Goal: Task Accomplishment & Management: Manage account settings

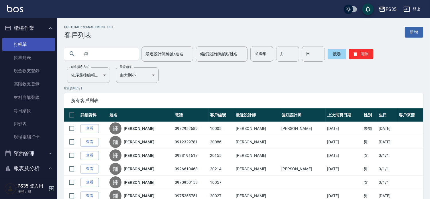
type input "鍾"
click at [18, 43] on link "打帳單" at bounding box center [28, 44] width 53 height 13
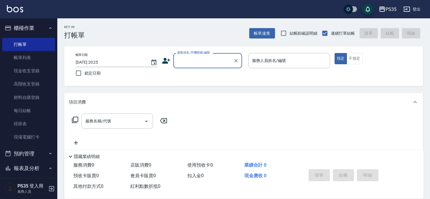
click at [192, 60] on input "顧客姓名/手機號碼/編號" at bounding box center [203, 61] width 55 height 10
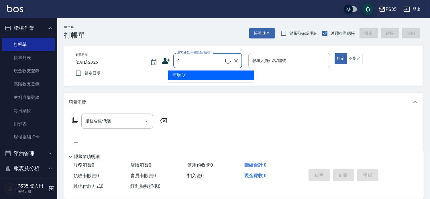
type input "無名字/0/null"
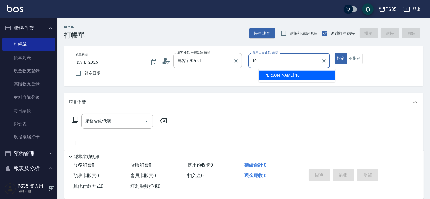
type input "[PERSON_NAME]-10"
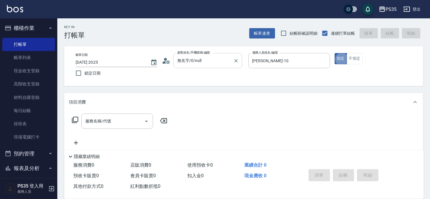
type button "true"
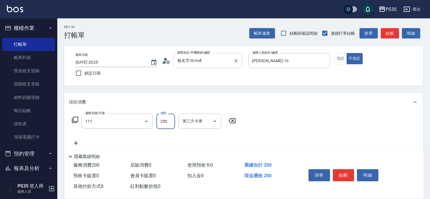
type input "200(111)"
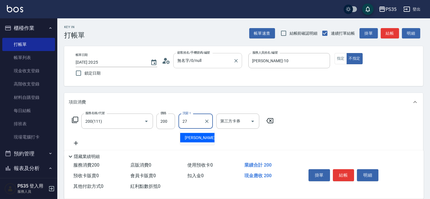
type input "羽羽-27"
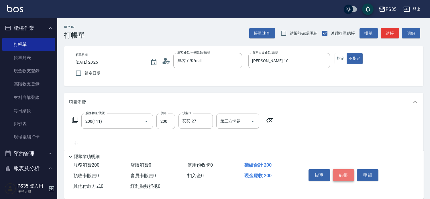
click at [344, 169] on button "結帳" at bounding box center [343, 175] width 21 height 12
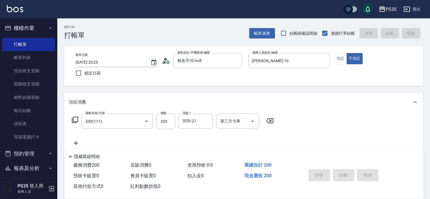
type input "[DATE] 20:27"
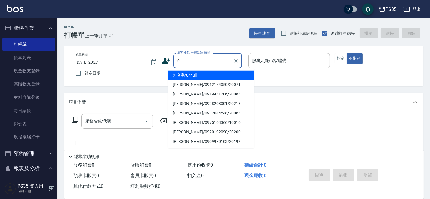
type input "0"
type input "無名字/0/null"
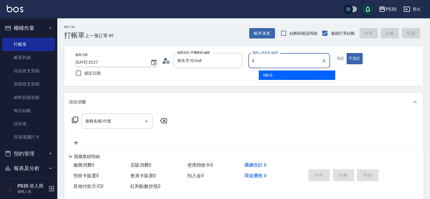
type input "0"
type button "false"
type input "kiki-0"
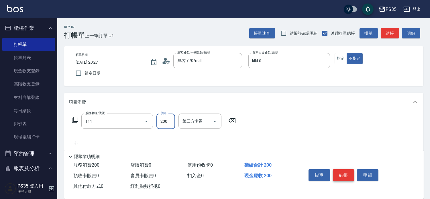
type input "200(111)"
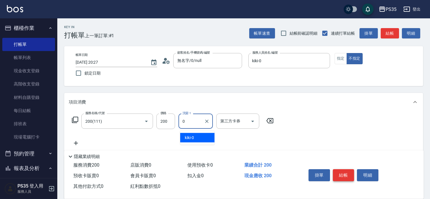
type input "kiki-0"
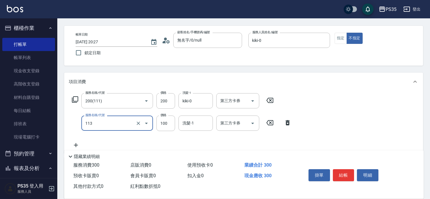
scroll to position [32, 0]
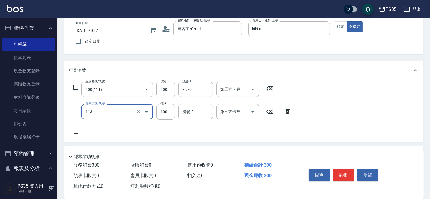
type input "瞬護100(113)"
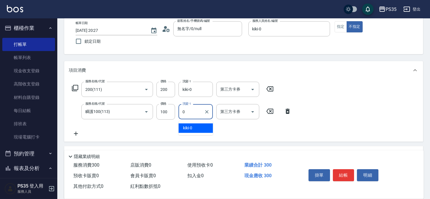
type input "kiki-0"
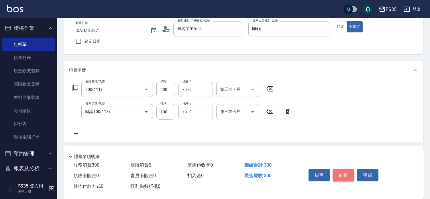
click at [344, 169] on button "結帳" at bounding box center [343, 175] width 21 height 12
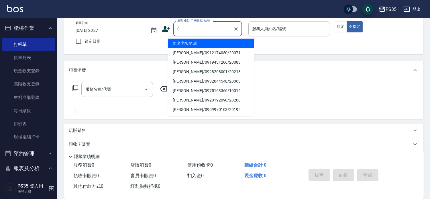
type input "0"
type input "無名字/0/null"
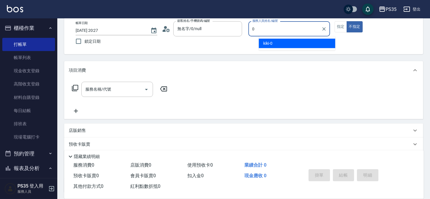
type input "kiki-0"
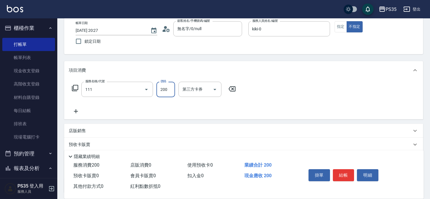
type input "200(111)"
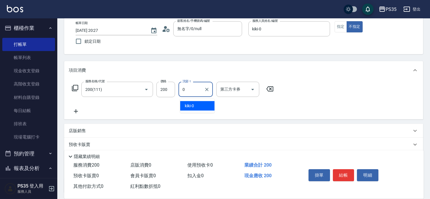
type input "kiki-0"
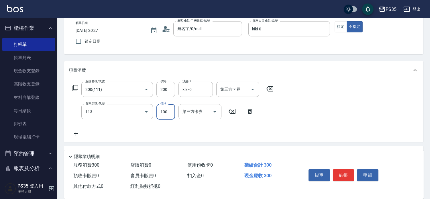
type input "瞬護100(113)"
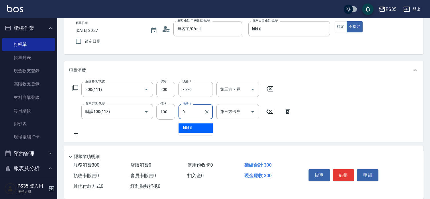
type input "kiki-0"
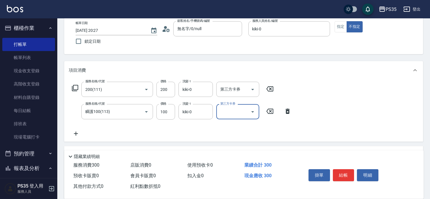
click at [344, 169] on button "結帳" at bounding box center [343, 175] width 21 height 12
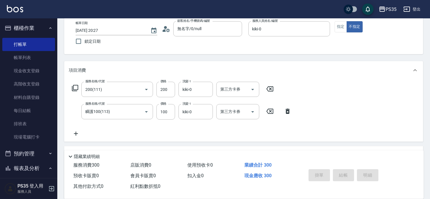
type input "[DATE] 20:28"
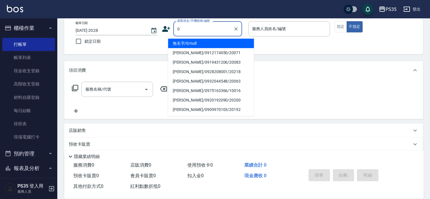
type input "0"
type input "2"
type input "無名字/0/null"
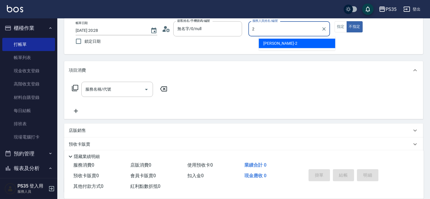
type input "[PERSON_NAME]-2"
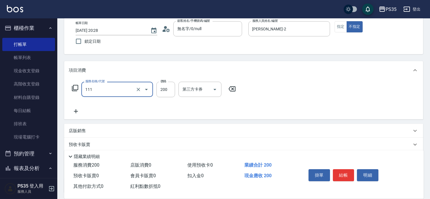
type input "200(111)"
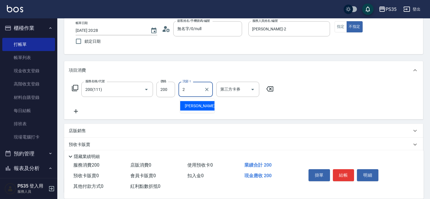
type input "[PERSON_NAME]-2"
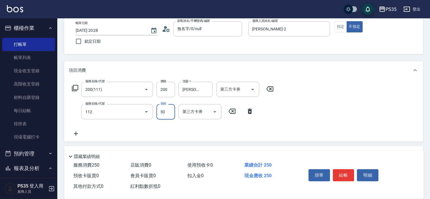
type input "精油50(112)"
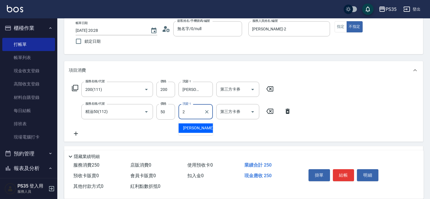
type input "[PERSON_NAME]-2"
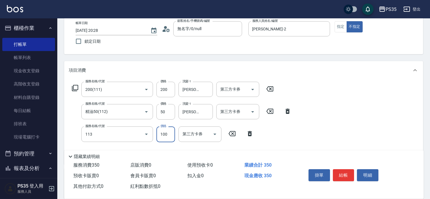
type input "瞬護100(113)"
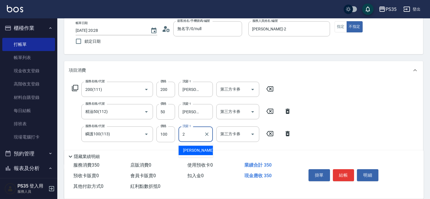
type input "[PERSON_NAME]-2"
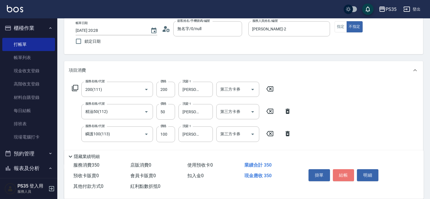
click at [344, 169] on button "結帳" at bounding box center [343, 175] width 21 height 12
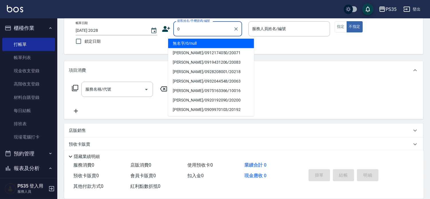
type input "無名字/0/null"
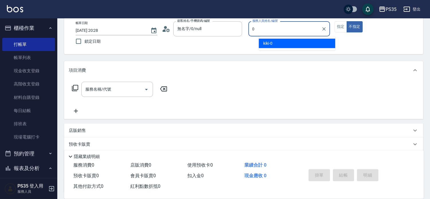
type input "kiki-0"
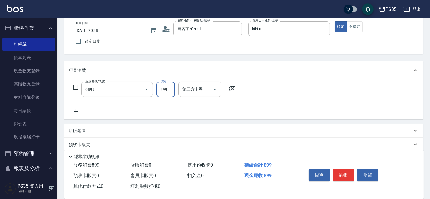
type input "排毒SPA(0899)"
type input "900"
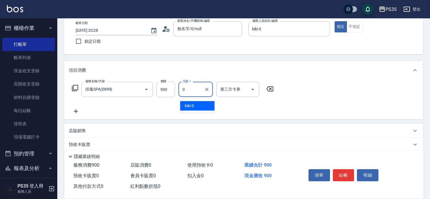
type input "kiki-0"
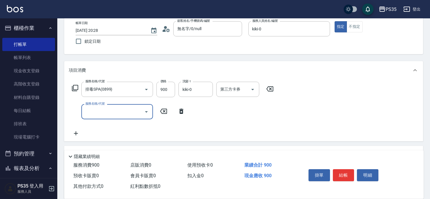
click at [344, 169] on button "結帳" at bounding box center [343, 175] width 21 height 12
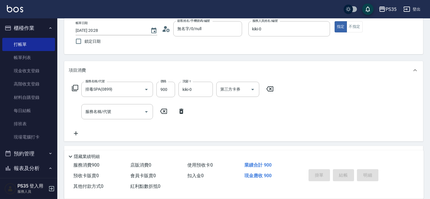
type input "[DATE] 20:29"
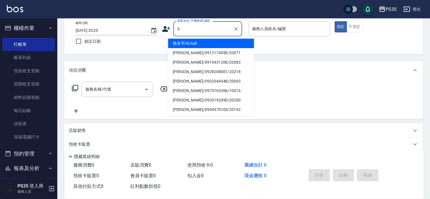
type input "0"
type input "無名字/0/null"
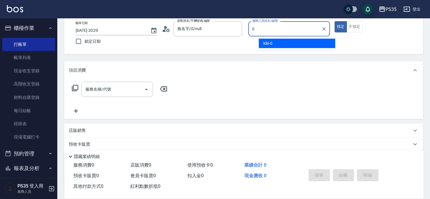
type input "kiki-0"
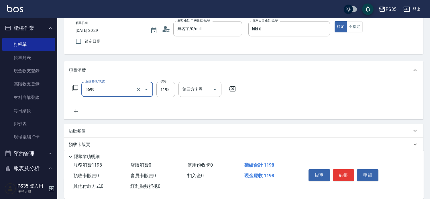
type input "水沁涼套餐(5699)"
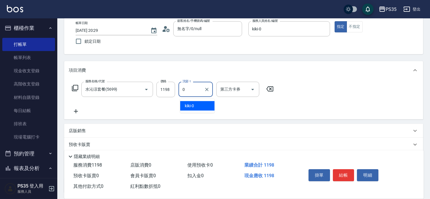
type input "kiki-0"
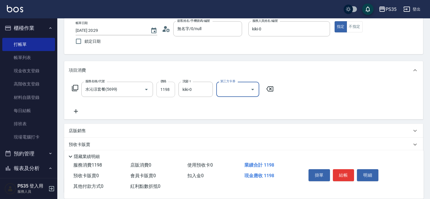
click at [168, 93] on input "1198" at bounding box center [165, 89] width 19 height 15
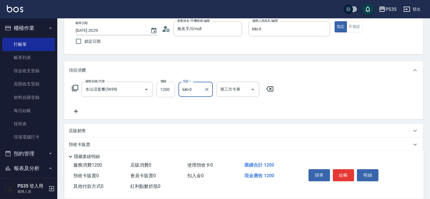
click at [170, 92] on input "1200" at bounding box center [165, 89] width 19 height 15
type input "1198"
click at [346, 169] on button "結帳" at bounding box center [343, 175] width 21 height 12
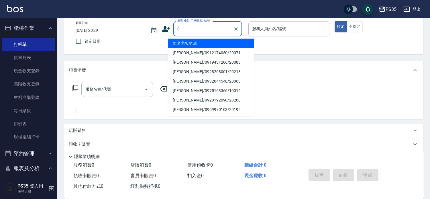
type input "0"
type input "無名字/0/null"
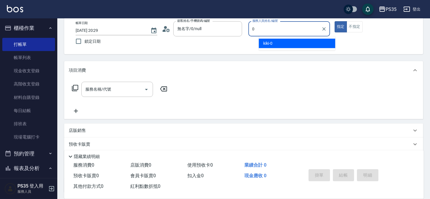
type input "kiki-0"
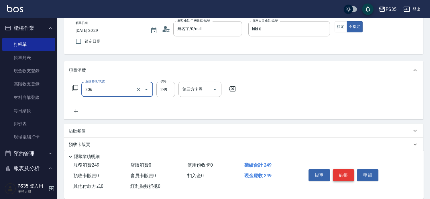
type input "剪髮(306)"
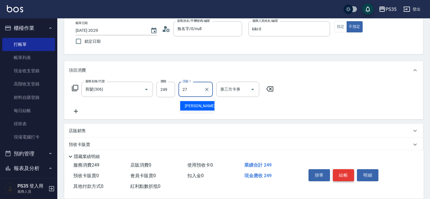
type input "羽羽-27"
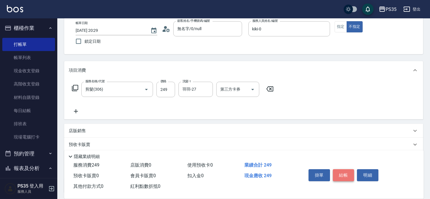
click at [346, 169] on button "結帳" at bounding box center [343, 175] width 21 height 12
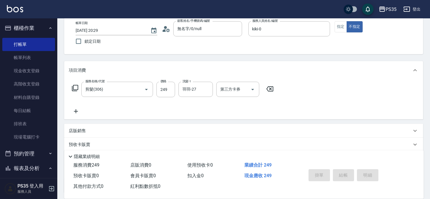
type input "[DATE] 20:30"
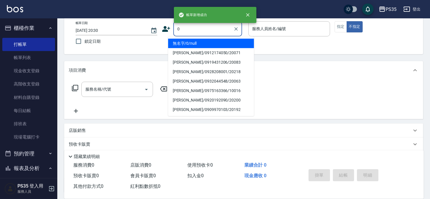
type input "0"
type input "1"
type input "無名字/0/null"
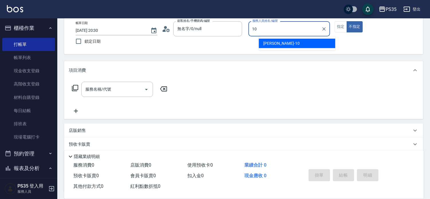
type input "[PERSON_NAME]-10"
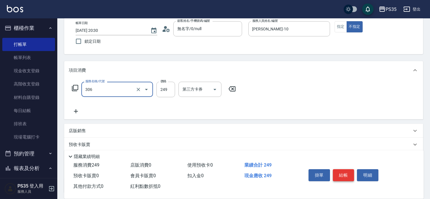
type input "剪髮(306)"
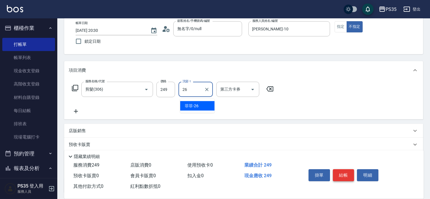
type input "菲菲-26"
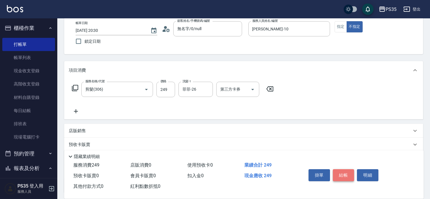
click at [346, 169] on button "結帳" at bounding box center [343, 175] width 21 height 12
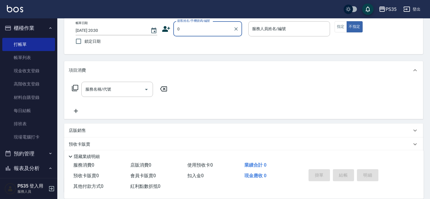
type input "0"
type input "1"
type input "無名字/0/null"
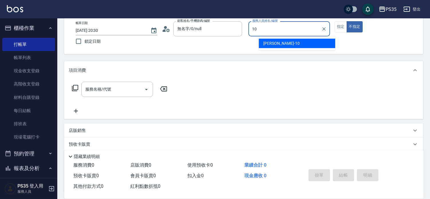
type input "[PERSON_NAME]-10"
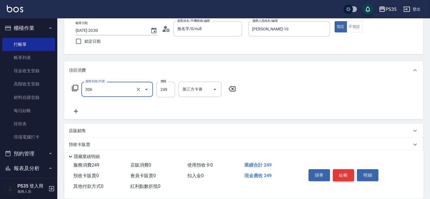
type input "剪髮(306)"
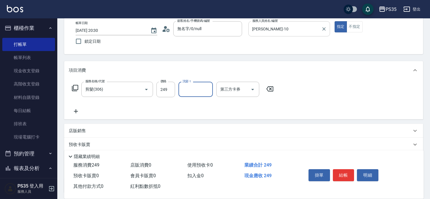
click at [302, 24] on input "[PERSON_NAME]-10" at bounding box center [285, 29] width 68 height 10
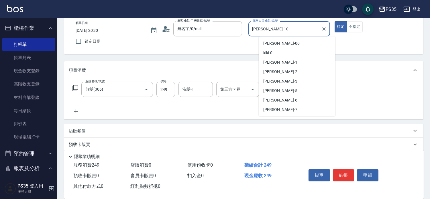
scroll to position [17, 0]
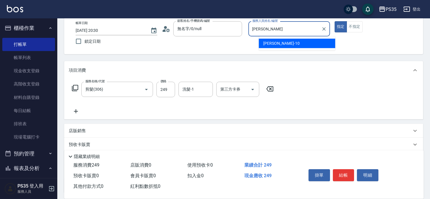
type input "[PERSON_NAME]"
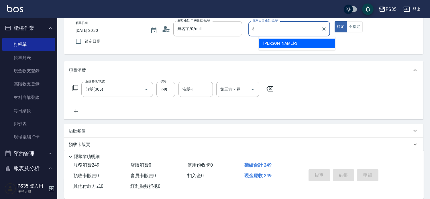
type input "[PERSON_NAME]-3"
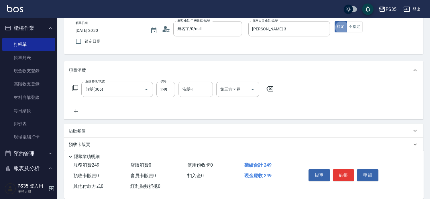
click at [196, 94] on input "洗髮-1" at bounding box center [195, 89] width 29 height 10
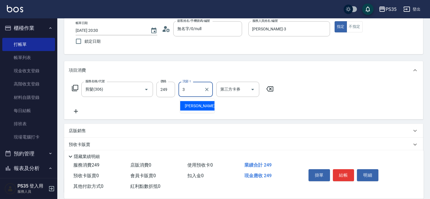
type input "[PERSON_NAME]-3"
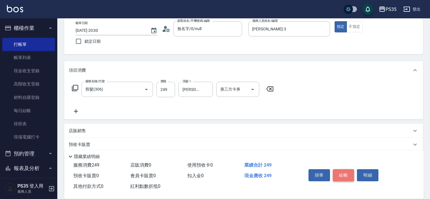
click at [341, 170] on button "結帳" at bounding box center [343, 175] width 21 height 12
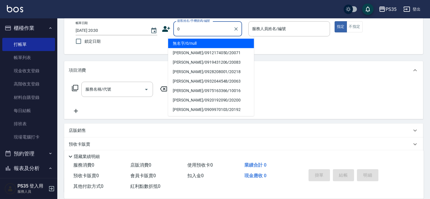
type input "無名字/0/null"
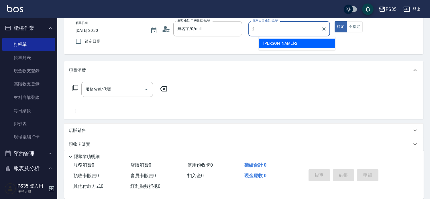
type input "[PERSON_NAME]-2"
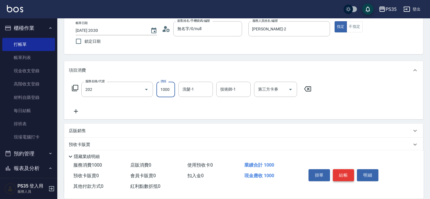
type input "燙髮(202)"
type input "1100"
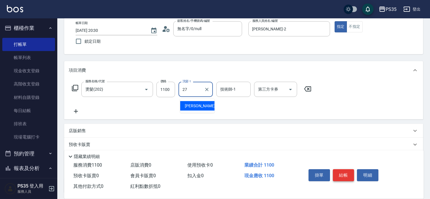
type input "羽羽-27"
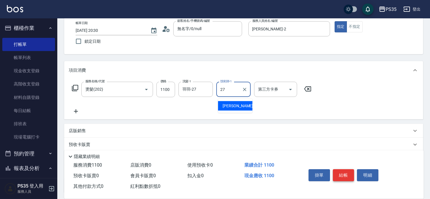
type input "羽羽-27"
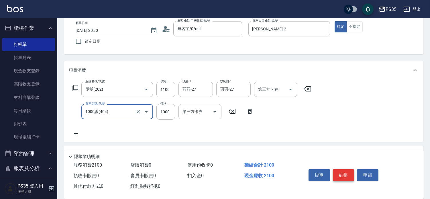
type input "1000護(404)"
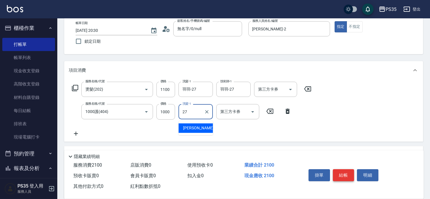
type input "羽羽-27"
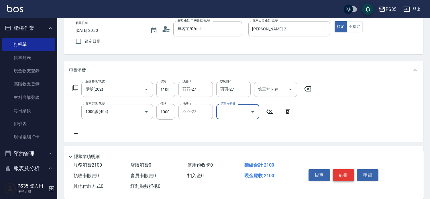
click at [341, 170] on button "結帳" at bounding box center [343, 175] width 21 height 12
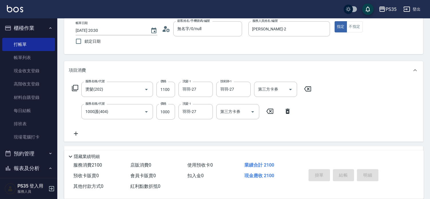
type input "[DATE] 20:31"
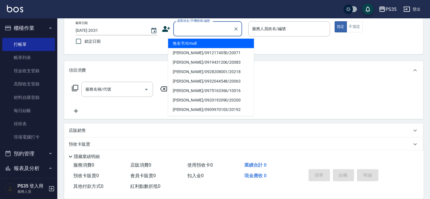
click at [184, 32] on input "顧客姓名/手機號碼/編號" at bounding box center [203, 29] width 55 height 10
type input "0"
type input "2"
type input "無名字/0/null"
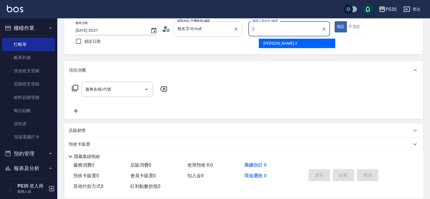
type input "[PERSON_NAME]-2"
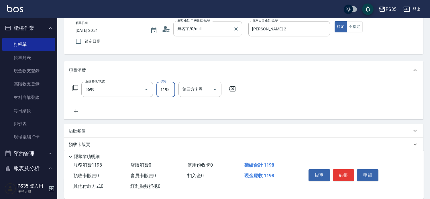
type input "水沁涼套餐(5699)"
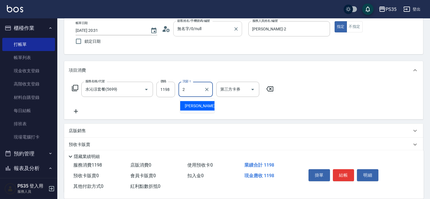
type input "[PERSON_NAME]-2"
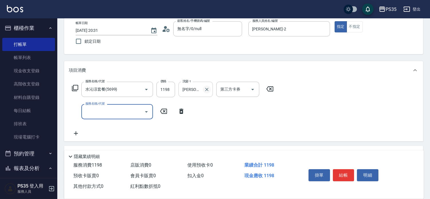
click at [210, 90] on icon "Clear" at bounding box center [207, 89] width 6 height 6
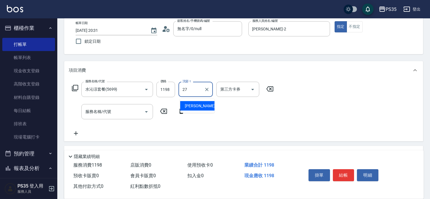
type input "羽羽-27"
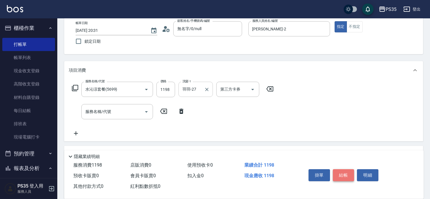
click at [346, 169] on button "結帳" at bounding box center [343, 175] width 21 height 12
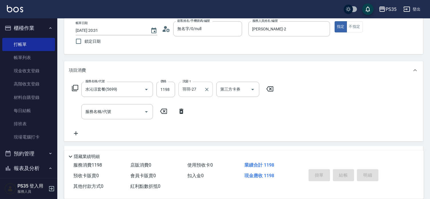
type input "[DATE] 20:32"
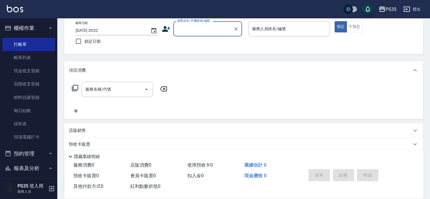
scroll to position [0, 0]
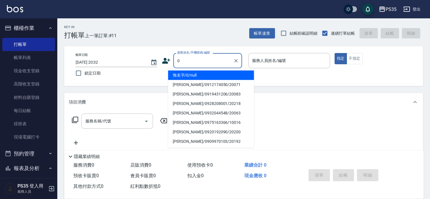
type input "0"
type input "1"
type input "無名字/0/null"
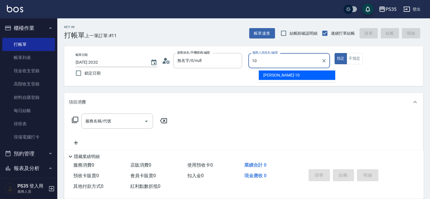
type input "[PERSON_NAME]-10"
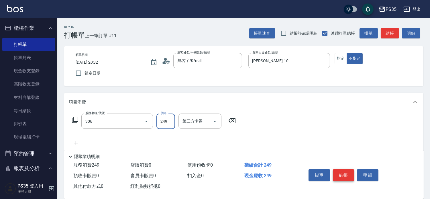
type input "剪髮(306)"
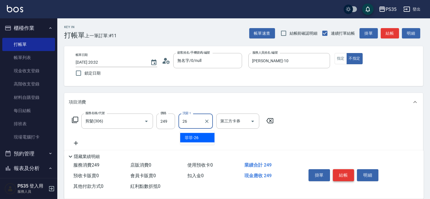
type input "菲菲-26"
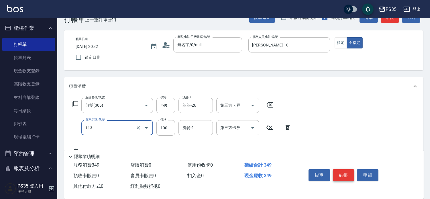
scroll to position [32, 0]
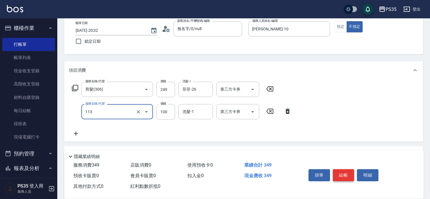
type input "瞬護100(113)"
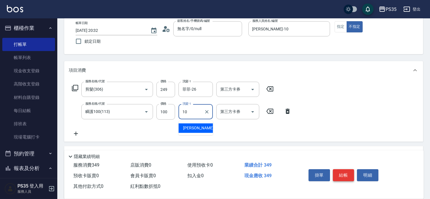
type input "[PERSON_NAME]-10"
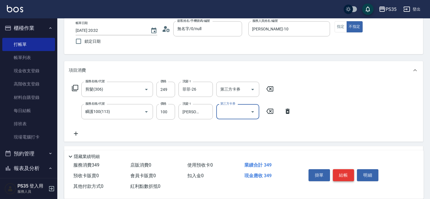
click at [346, 169] on button "結帳" at bounding box center [343, 175] width 21 height 12
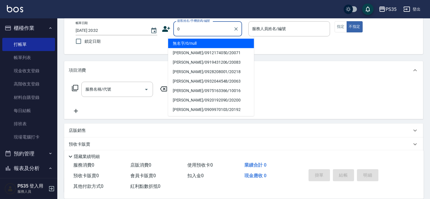
type input "0"
type input "無名字/0/null"
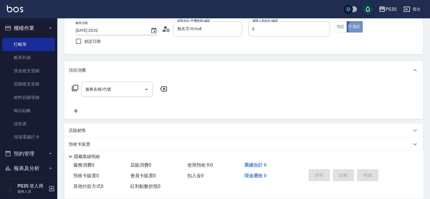
type input "kiki-0"
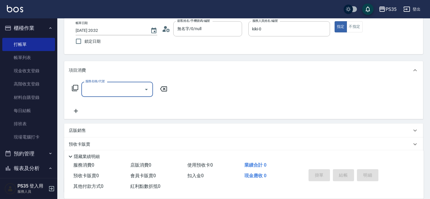
type input "4"
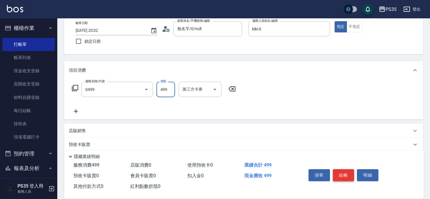
type input "[PERSON_NAME]499(0499)"
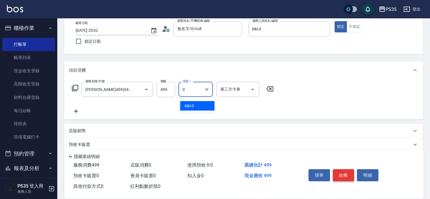
type input "kiki-0"
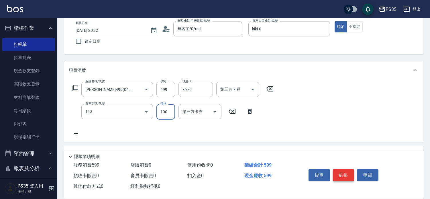
type input "瞬護100(113)"
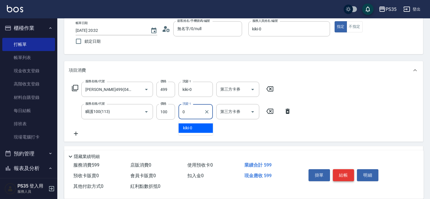
type input "kiki-0"
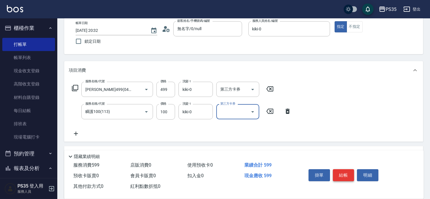
click at [346, 169] on button "結帳" at bounding box center [343, 175] width 21 height 12
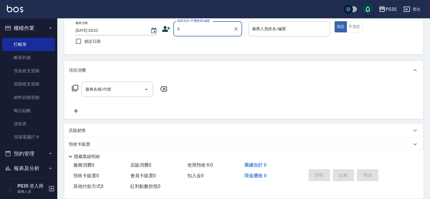
type input "0"
type input "2"
type input "無名字/0/null"
type input "[PERSON_NAME]-2"
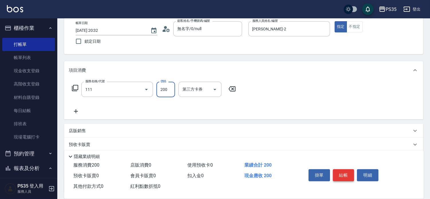
type input "200(111)"
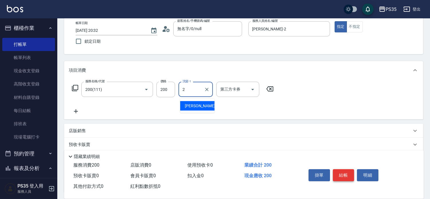
type input "[PERSON_NAME]-2"
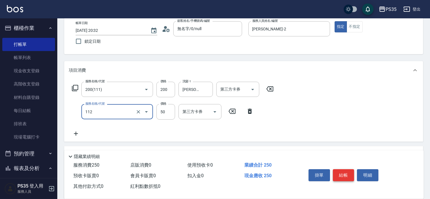
type input "精油50(112)"
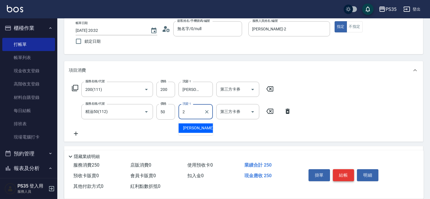
type input "[PERSON_NAME]-2"
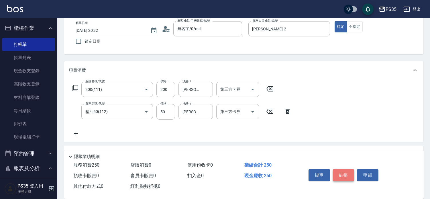
click at [346, 169] on button "結帳" at bounding box center [343, 175] width 21 height 12
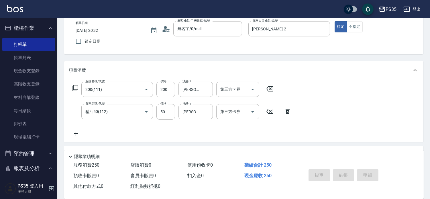
type input "[DATE] 20:33"
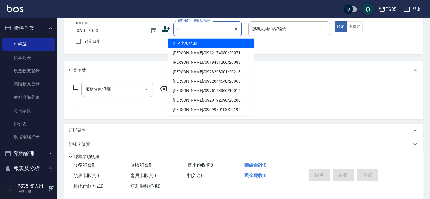
type input "0"
type input "無名字/0/null"
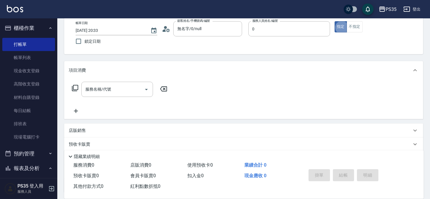
type input "kiki-0"
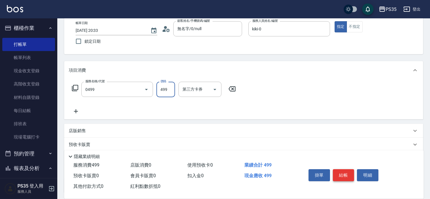
type input "[PERSON_NAME]499(0499)"
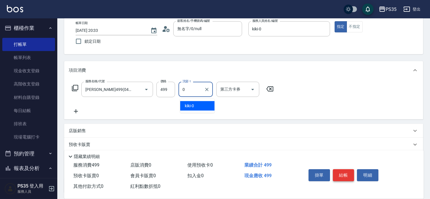
type input "kiki-0"
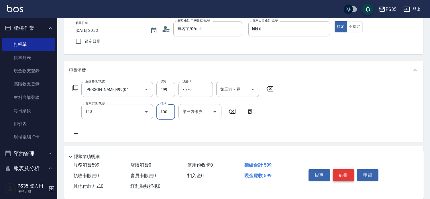
type input "瞬護100(113)"
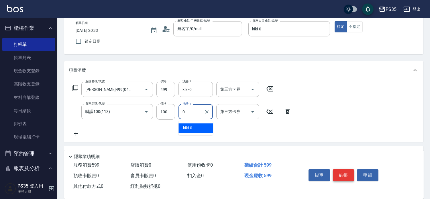
type input "kiki-0"
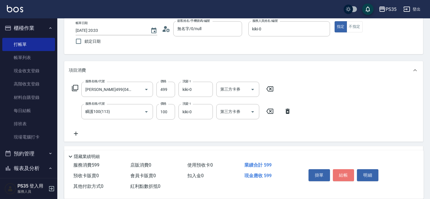
click at [346, 169] on button "結帳" at bounding box center [343, 175] width 21 height 12
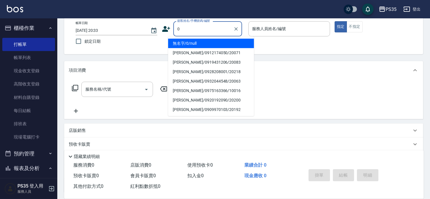
type input "0"
type input "2"
type input "無名字/0/null"
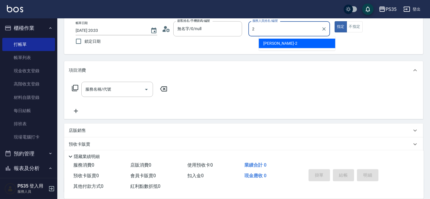
type input "[PERSON_NAME]-2"
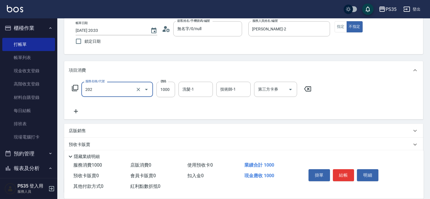
type input "燙髮(202)"
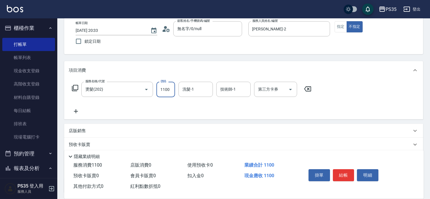
type input "1100"
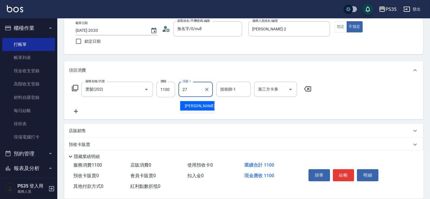
type input "羽羽-27"
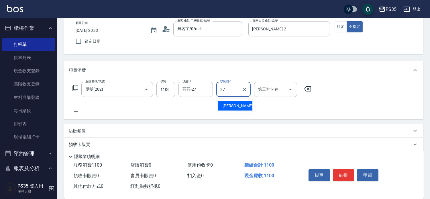
type input "羽羽-27"
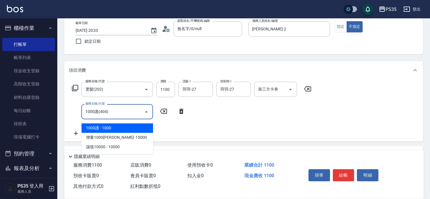
type input "1000護(404)"
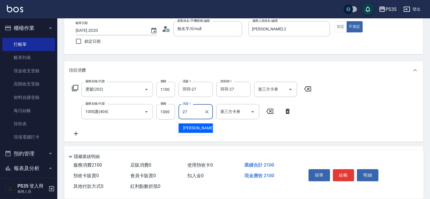
type input "羽羽-27"
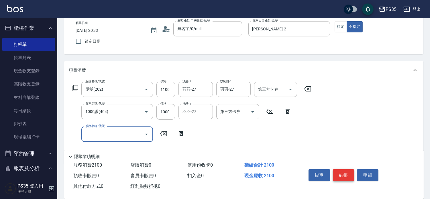
click at [345, 169] on button "結帳" at bounding box center [343, 175] width 21 height 12
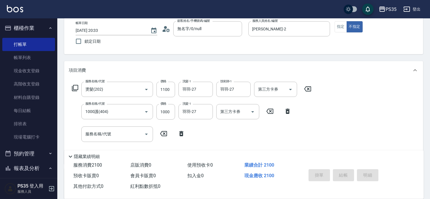
type input "[DATE] 20:34"
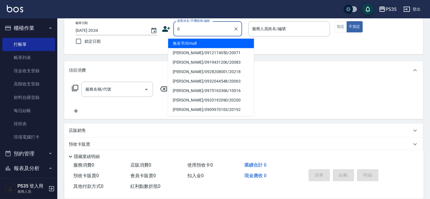
type input "無名字/0/null"
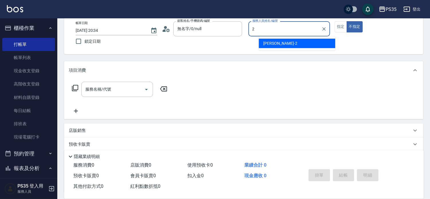
type input "[PERSON_NAME]-2"
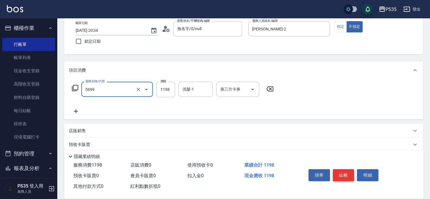
type input "水沁涼套餐(5699)"
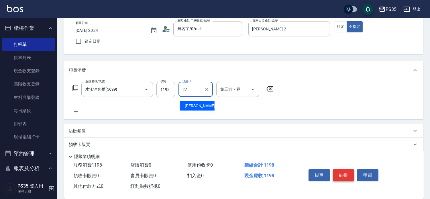
type input "羽羽-27"
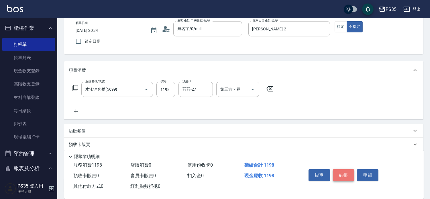
click at [345, 169] on button "結帳" at bounding box center [343, 175] width 21 height 12
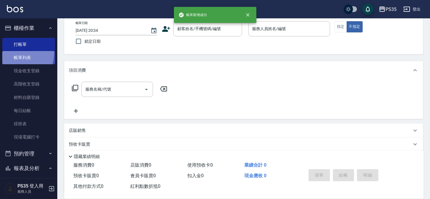
click at [11, 52] on link "帳單列表" at bounding box center [28, 57] width 53 height 13
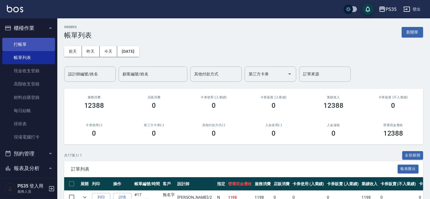
click at [35, 44] on link "打帳單" at bounding box center [28, 44] width 53 height 13
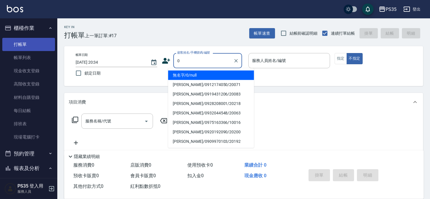
type input "0"
type input "無名字/0/null"
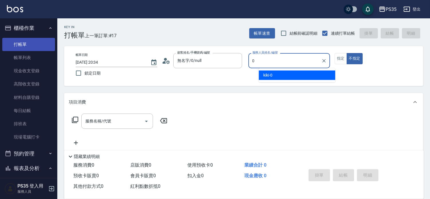
type input "0"
type button "false"
type input "kiki-0"
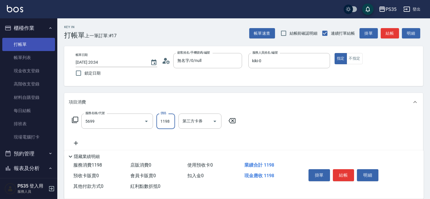
type input "水沁涼套餐(5699)"
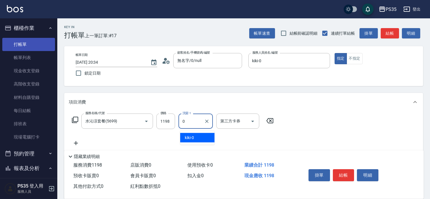
type input "kiki-0"
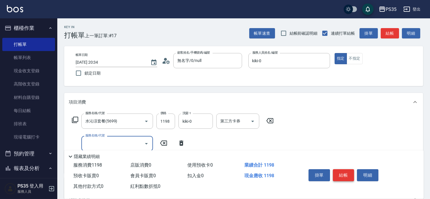
click at [347, 169] on button "結帳" at bounding box center [343, 175] width 21 height 12
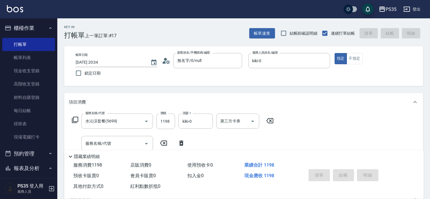
type input "[DATE] 20:35"
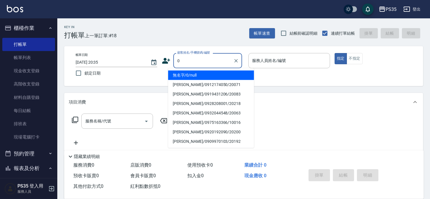
type input "無名字/0/null"
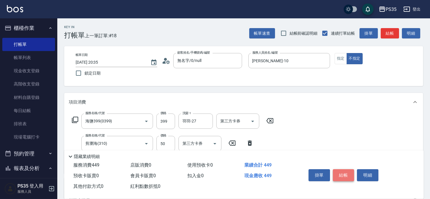
click at [347, 169] on button "結帳" at bounding box center [343, 175] width 21 height 12
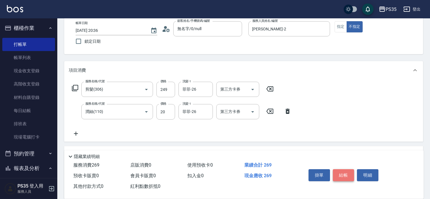
click at [347, 169] on button "結帳" at bounding box center [343, 175] width 21 height 12
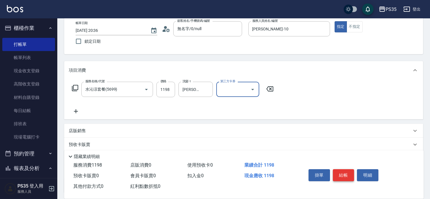
click at [347, 169] on button "結帳" at bounding box center [343, 175] width 21 height 12
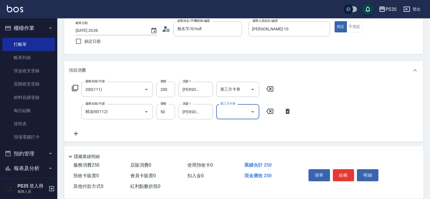
click at [347, 169] on button "結帳" at bounding box center [343, 175] width 21 height 12
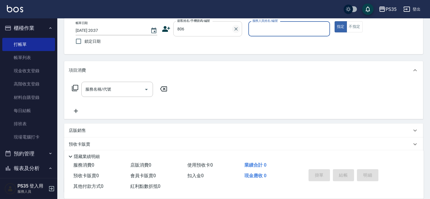
click at [238, 27] on icon "Clear" at bounding box center [235, 28] width 3 height 3
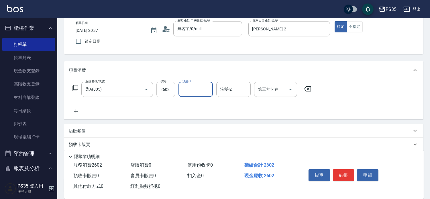
click at [170, 91] on input "2602" at bounding box center [165, 89] width 19 height 15
click at [310, 90] on icon at bounding box center [307, 88] width 7 height 5
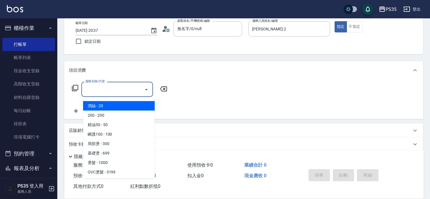
click at [108, 89] on input "服務名稱/代號" at bounding box center [113, 89] width 58 height 10
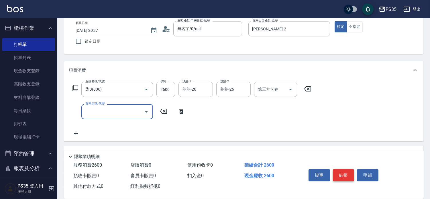
click at [344, 170] on button "結帳" at bounding box center [343, 175] width 21 height 12
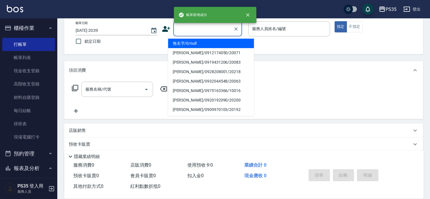
click at [210, 31] on input "顧客姓名/手機號碼/編號" at bounding box center [203, 29] width 55 height 10
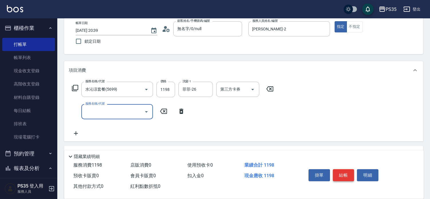
click at [339, 171] on button "結帳" at bounding box center [343, 175] width 21 height 12
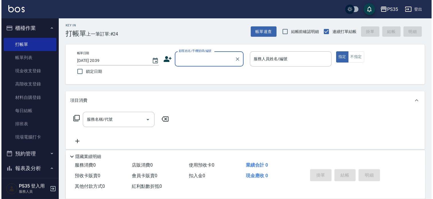
scroll to position [0, 0]
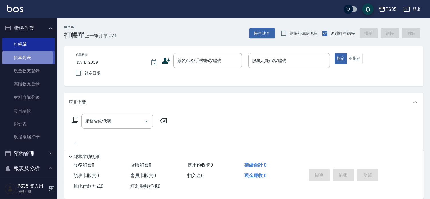
click at [27, 58] on link "帳單列表" at bounding box center [28, 57] width 53 height 13
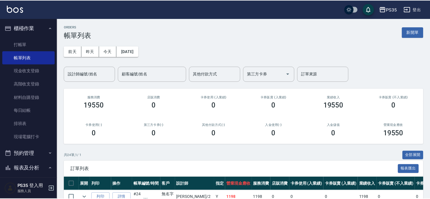
scroll to position [95, 0]
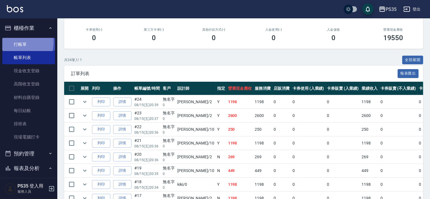
click at [21, 42] on link "打帳單" at bounding box center [28, 44] width 53 height 13
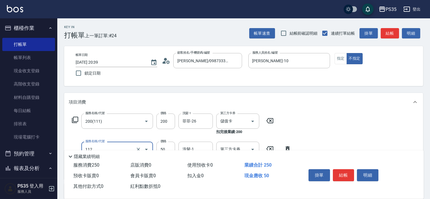
scroll to position [32, 0]
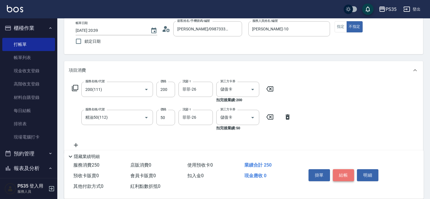
click at [351, 170] on button "結帳" at bounding box center [343, 175] width 21 height 12
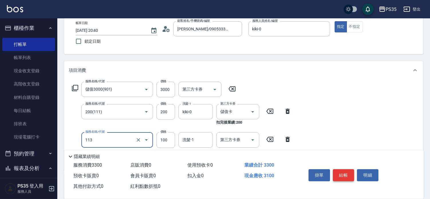
scroll to position [64, 0]
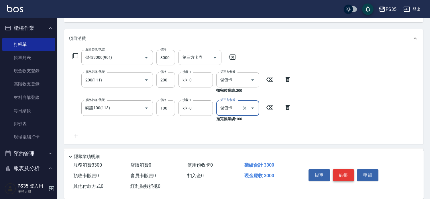
click at [351, 169] on button "結帳" at bounding box center [343, 175] width 21 height 12
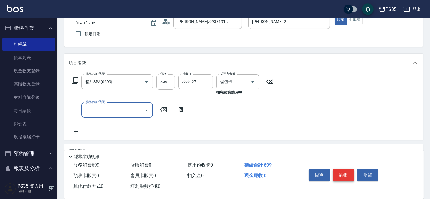
scroll to position [55, 0]
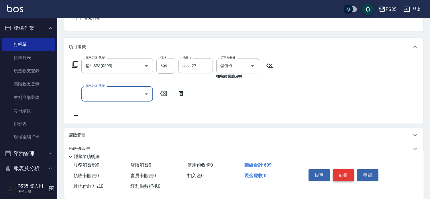
click at [346, 170] on button "結帳" at bounding box center [343, 175] width 21 height 12
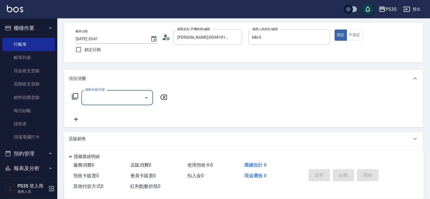
scroll to position [87, 0]
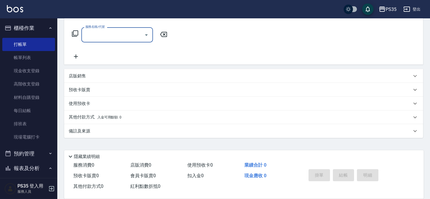
click at [104, 78] on div "店販銷售" at bounding box center [240, 76] width 343 height 6
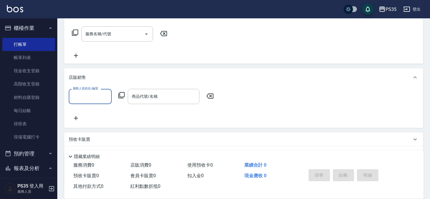
scroll to position [0, 0]
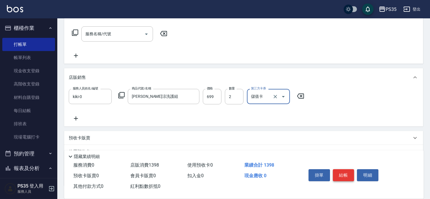
click at [350, 169] on button "結帳" at bounding box center [343, 175] width 21 height 12
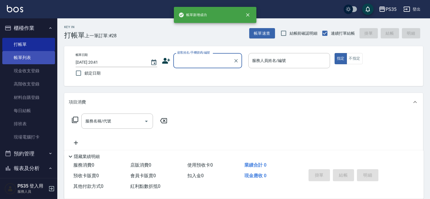
click at [29, 58] on link "帳單列表" at bounding box center [28, 57] width 53 height 13
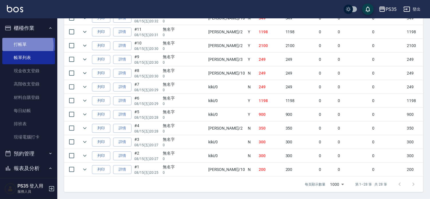
click at [22, 45] on link "打帳單" at bounding box center [28, 44] width 53 height 13
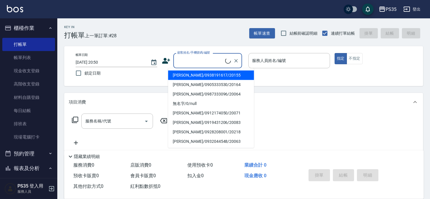
click at [190, 64] on input "顧客姓名/手機號碼/編號" at bounding box center [200, 61] width 49 height 10
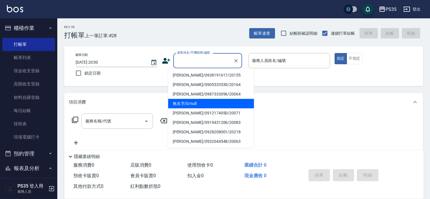
click at [178, 100] on li "無名字/0/null" at bounding box center [211, 103] width 86 height 9
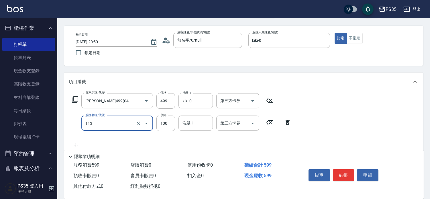
scroll to position [32, 0]
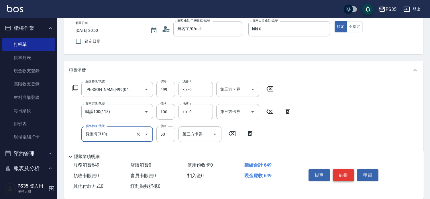
click at [352, 169] on button "結帳" at bounding box center [343, 175] width 21 height 12
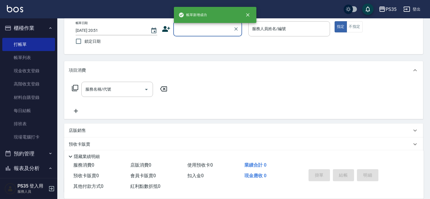
scroll to position [0, 0]
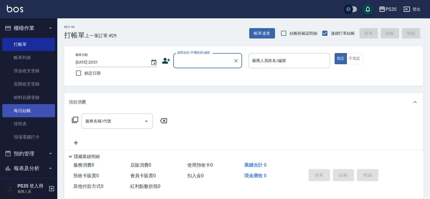
click at [29, 111] on link "每日結帳" at bounding box center [28, 110] width 53 height 13
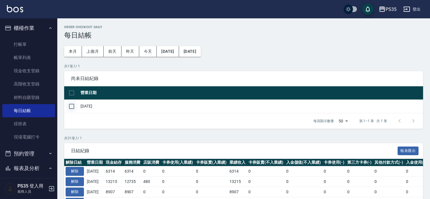
click at [69, 110] on input "checkbox" at bounding box center [72, 106] width 12 height 12
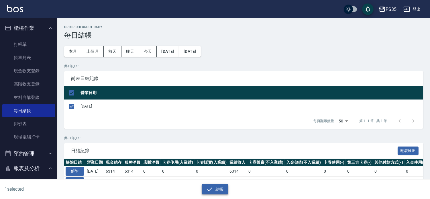
click at [222, 188] on button "結帳" at bounding box center [215, 189] width 27 height 11
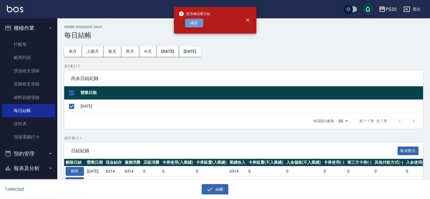
click at [192, 26] on button "確定" at bounding box center [194, 23] width 18 height 9
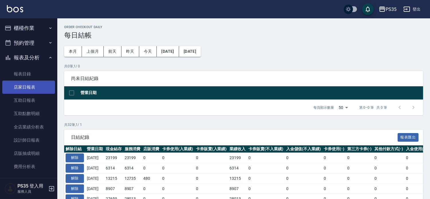
click at [27, 85] on link "店家日報表" at bounding box center [28, 86] width 53 height 13
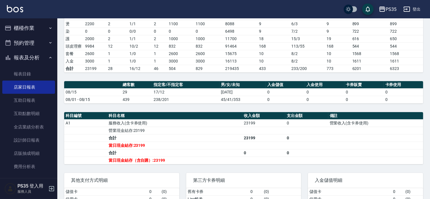
scroll to position [127, 0]
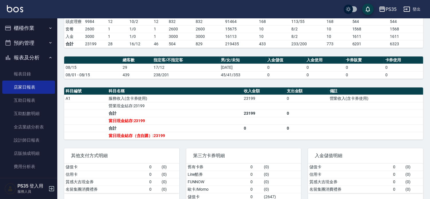
click at [38, 28] on button "櫃檯作業" at bounding box center [28, 28] width 53 height 15
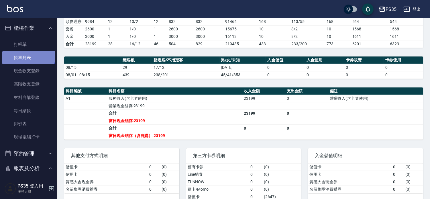
click at [28, 51] on link "帳單列表" at bounding box center [28, 57] width 53 height 13
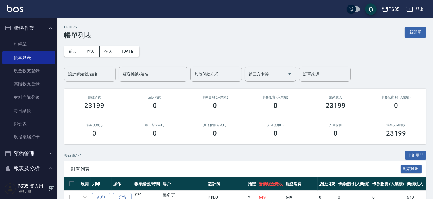
click at [93, 74] on div "設計師編號/姓名 設計師編號/姓名" at bounding box center [90, 73] width 52 height 15
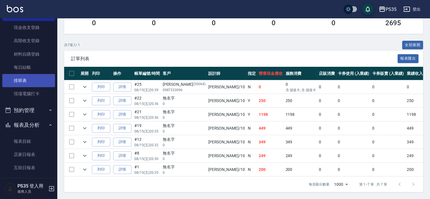
scroll to position [127, 0]
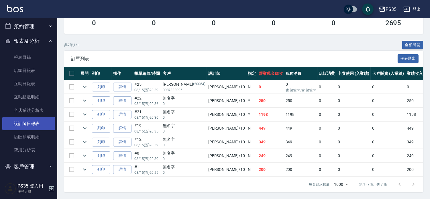
type input "[PERSON_NAME]-10"
click at [31, 122] on link "設計師日報表" at bounding box center [28, 123] width 53 height 13
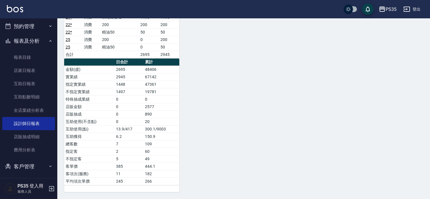
scroll to position [430, 0]
click at [19, 72] on link "店家日報表" at bounding box center [28, 70] width 53 height 13
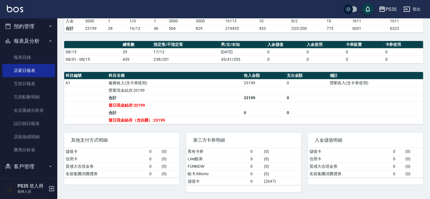
scroll to position [148, 0]
